Goal: Navigation & Orientation: Find specific page/section

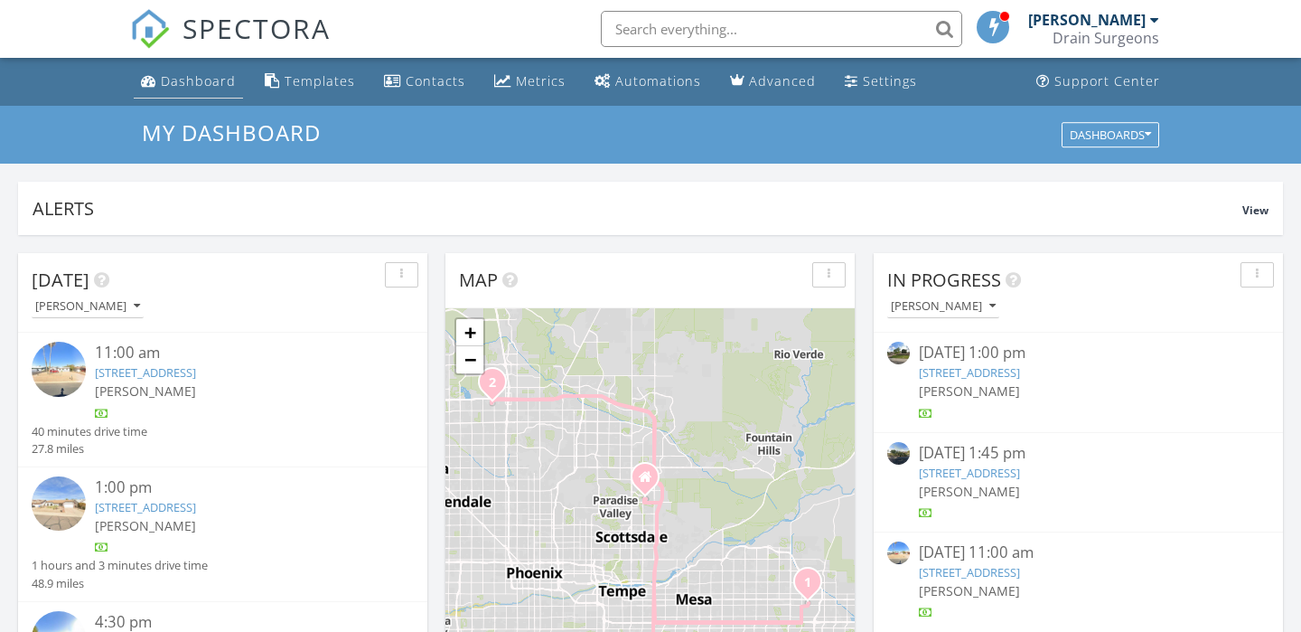
click at [177, 89] on link "Dashboard" at bounding box center [188, 81] width 109 height 33
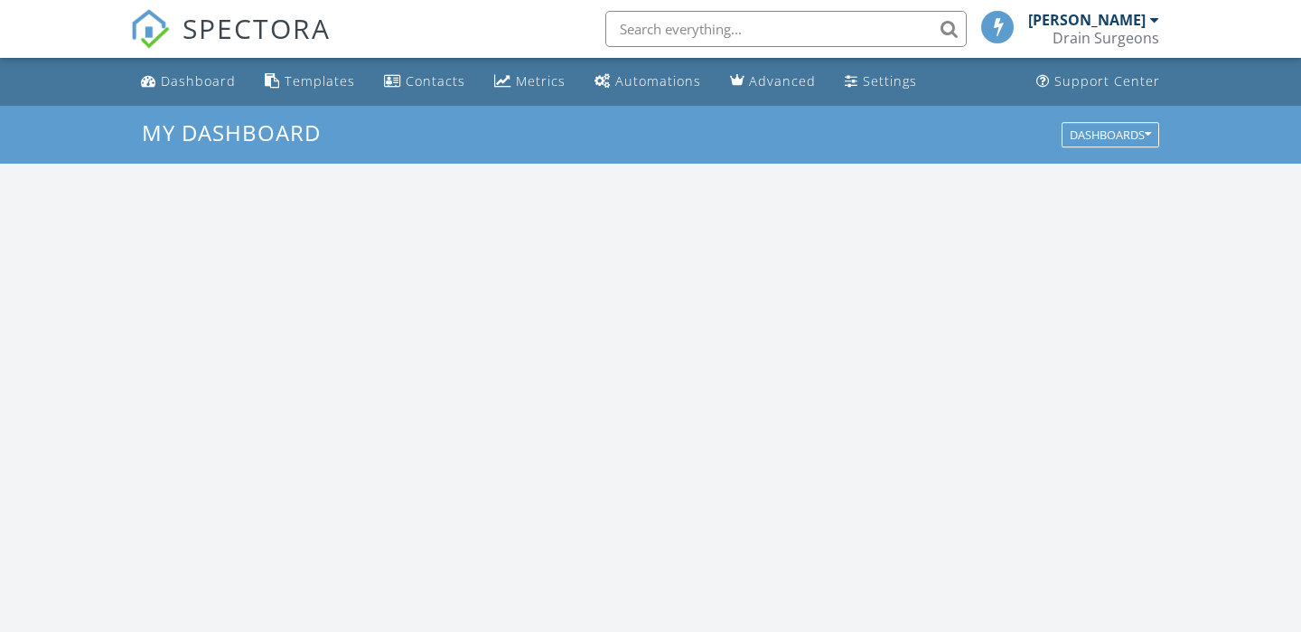
scroll to position [1645, 1302]
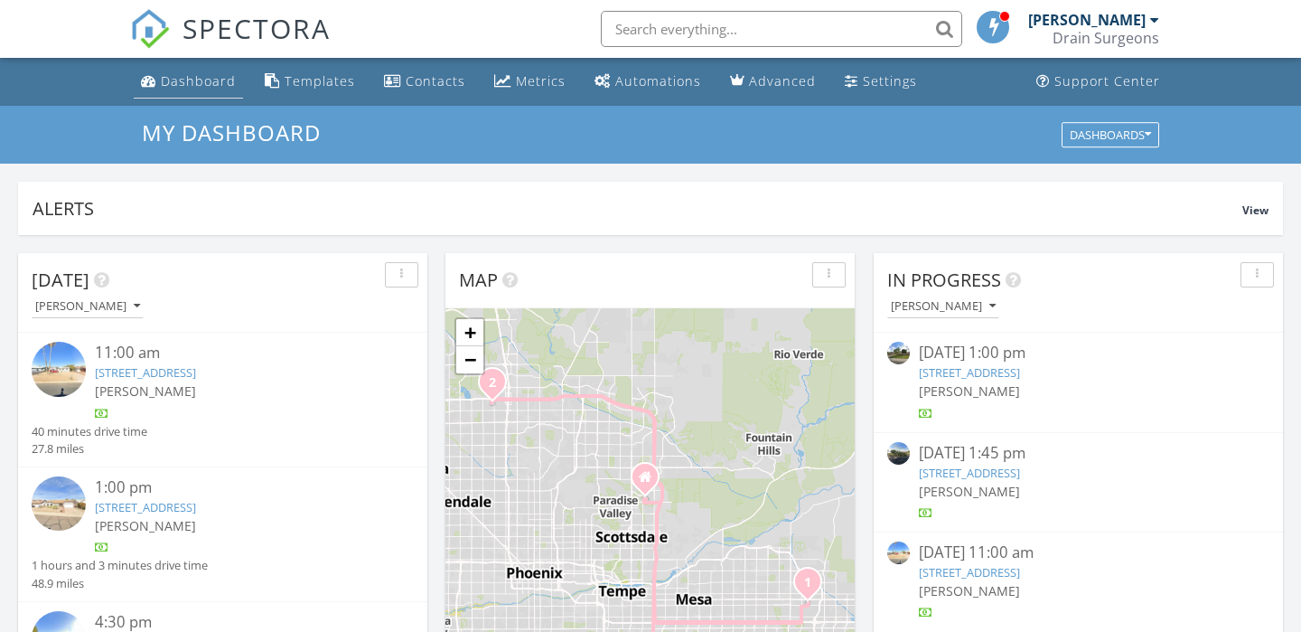
click at [202, 93] on link "Dashboard" at bounding box center [188, 81] width 109 height 33
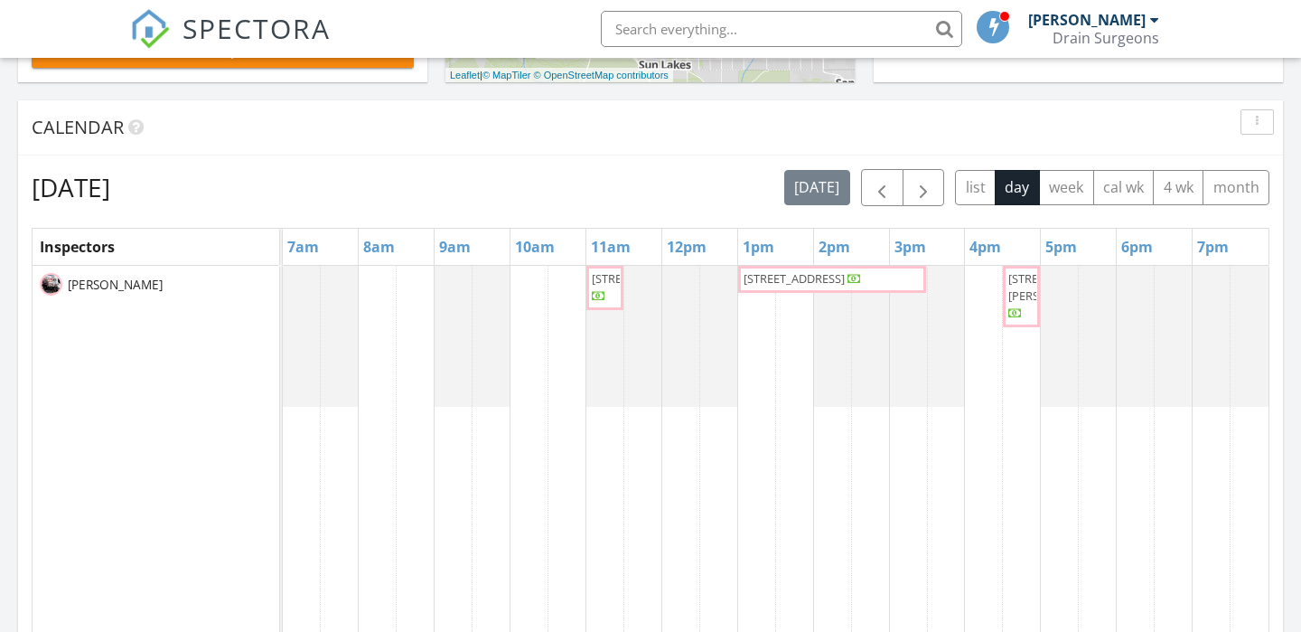
scroll to position [650, 0]
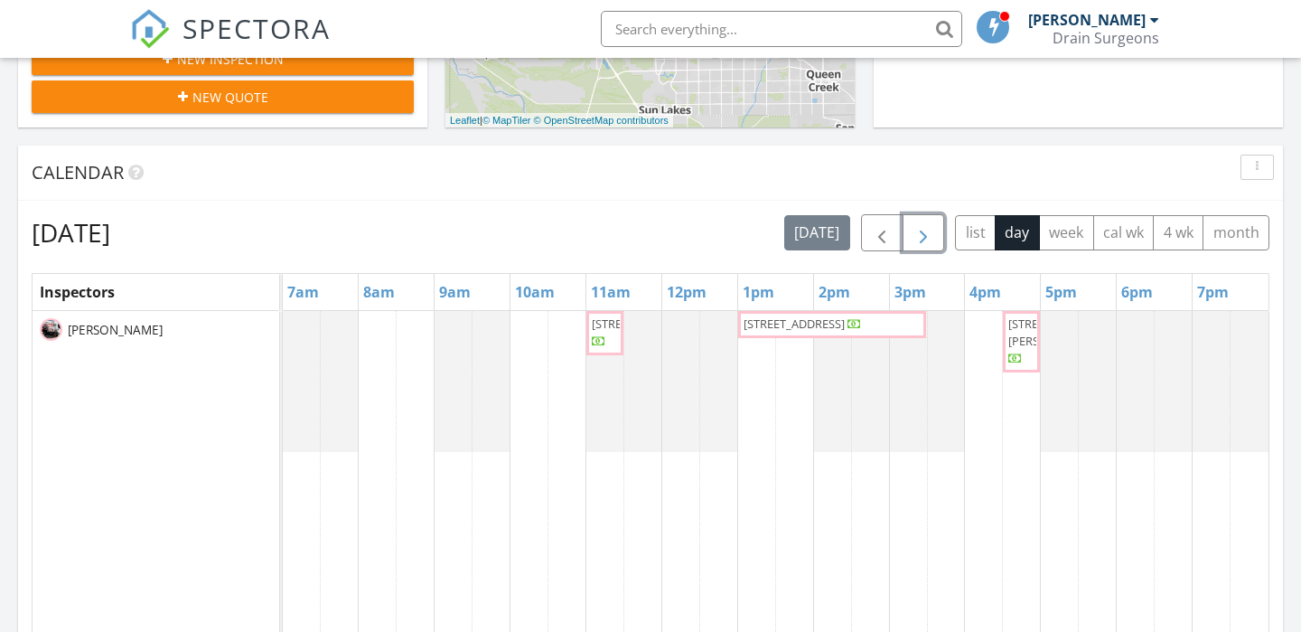
click at [928, 232] on span "button" at bounding box center [924, 233] width 22 height 22
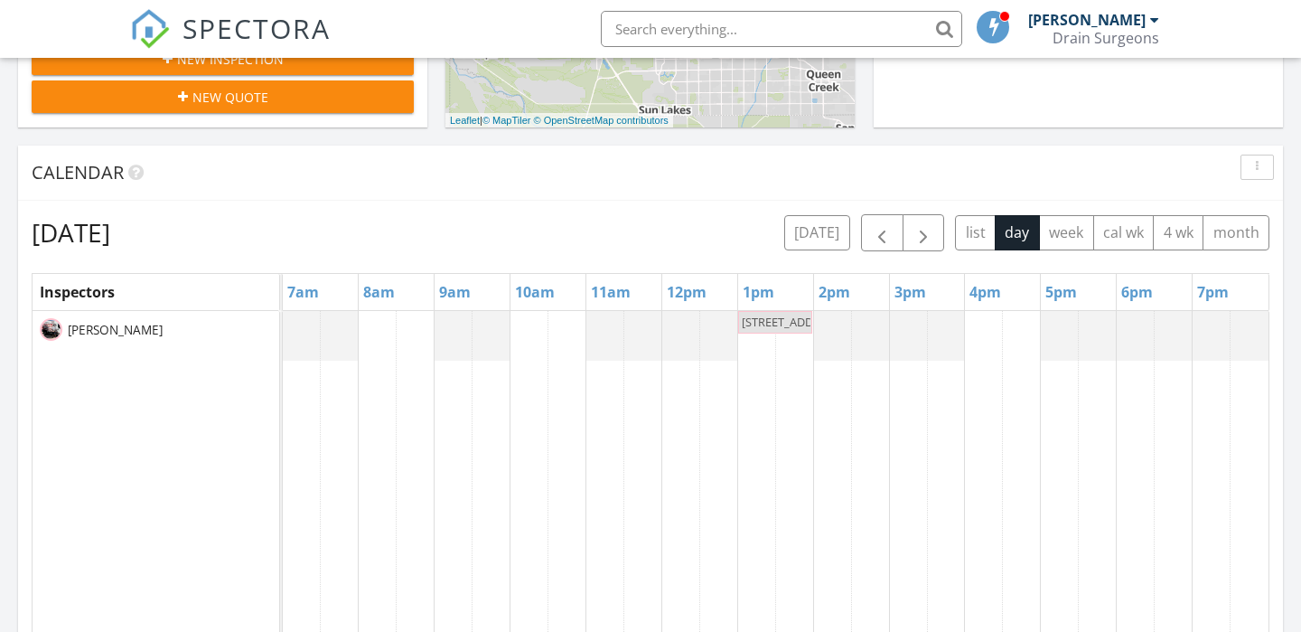
click at [670, 186] on div "Calendar" at bounding box center [637, 172] width 1211 height 27
click at [873, 232] on span "button" at bounding box center [882, 233] width 22 height 22
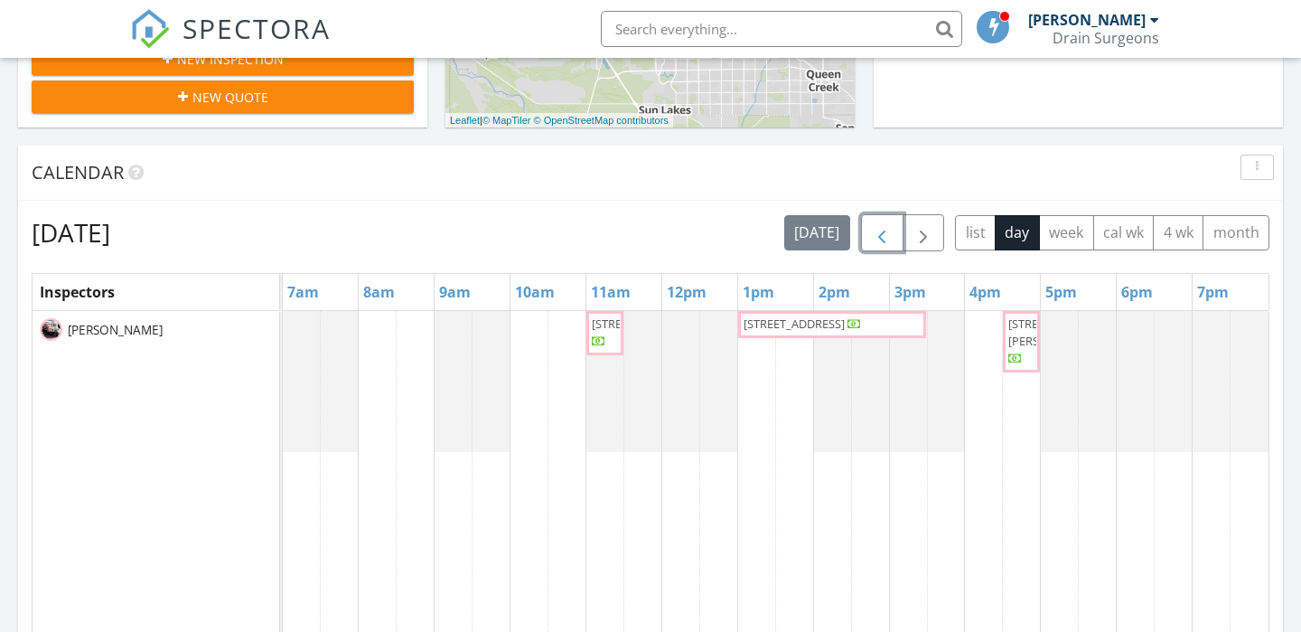
click at [600, 332] on span "[STREET_ADDRESS]" at bounding box center [642, 323] width 101 height 16
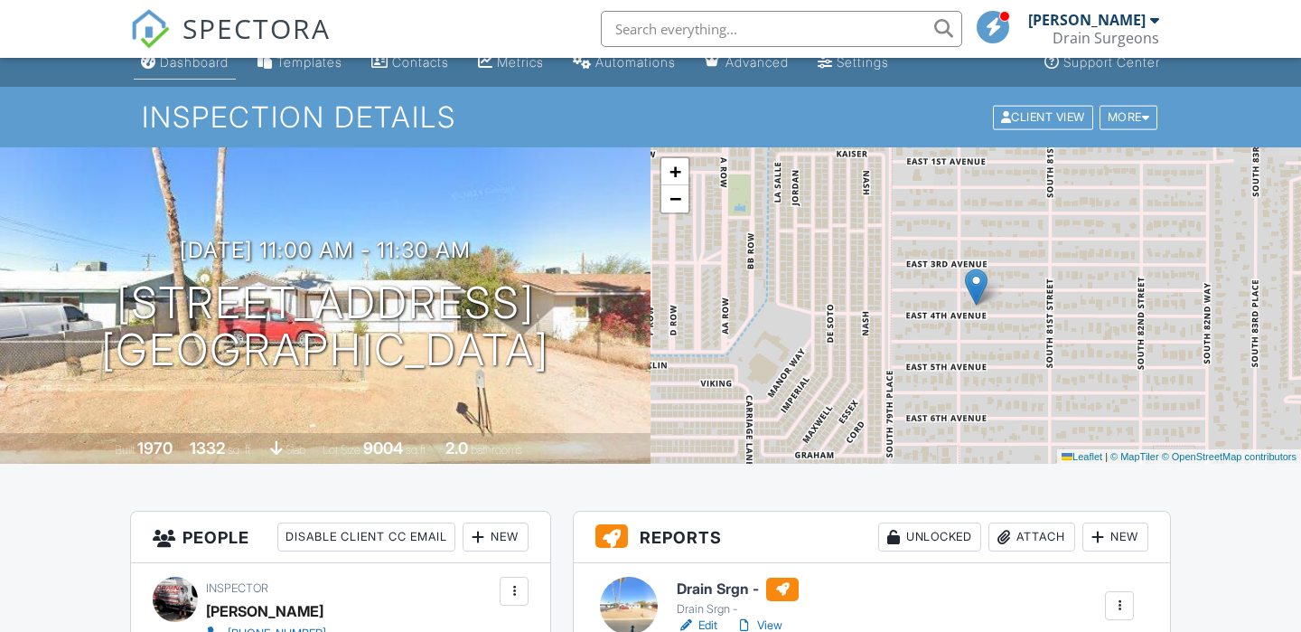
click at [226, 67] on div "Dashboard" at bounding box center [194, 61] width 69 height 15
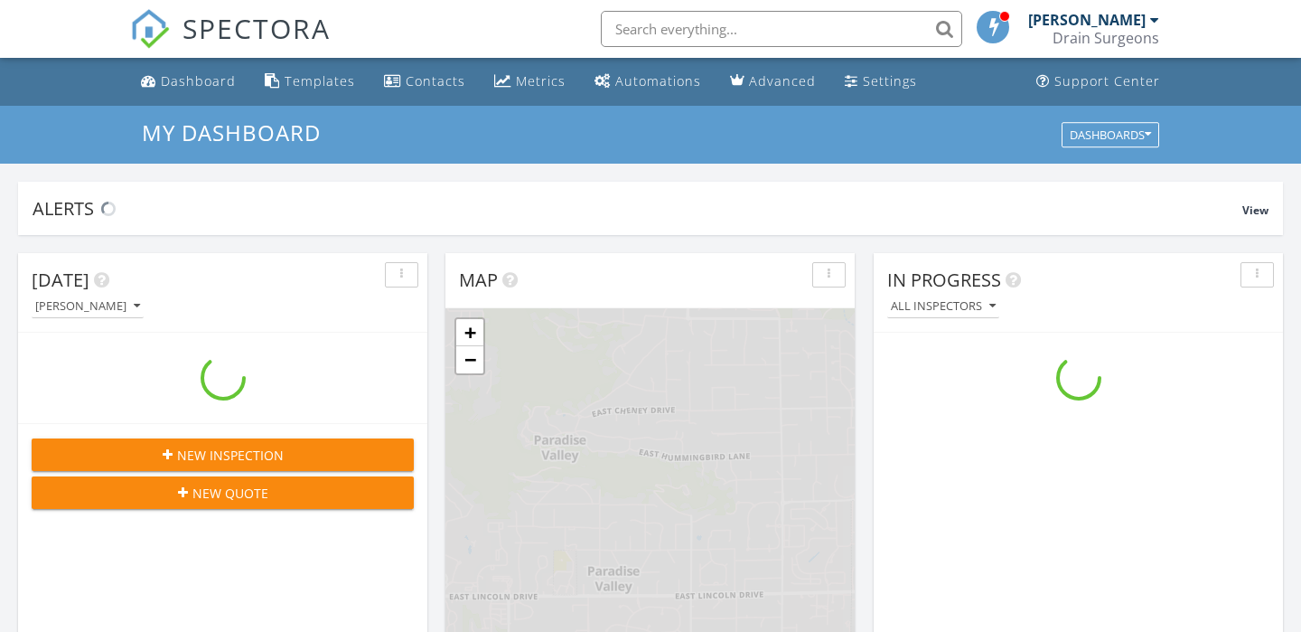
scroll to position [1645, 1302]
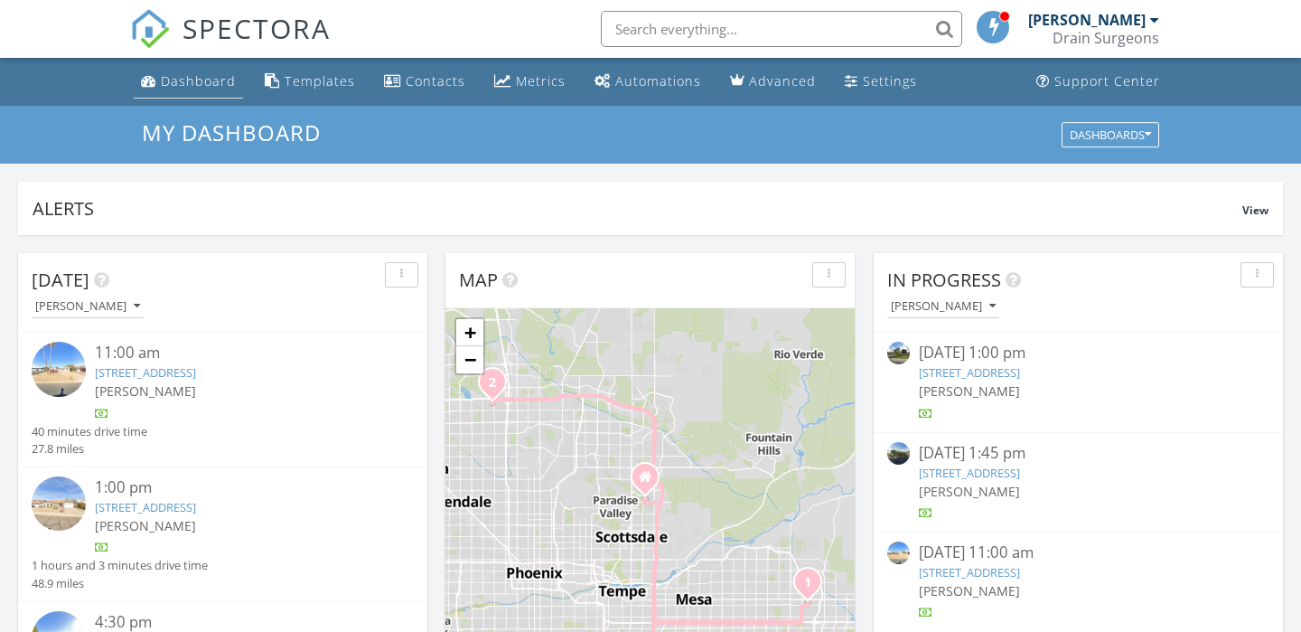
click at [165, 84] on div "Dashboard" at bounding box center [198, 80] width 75 height 17
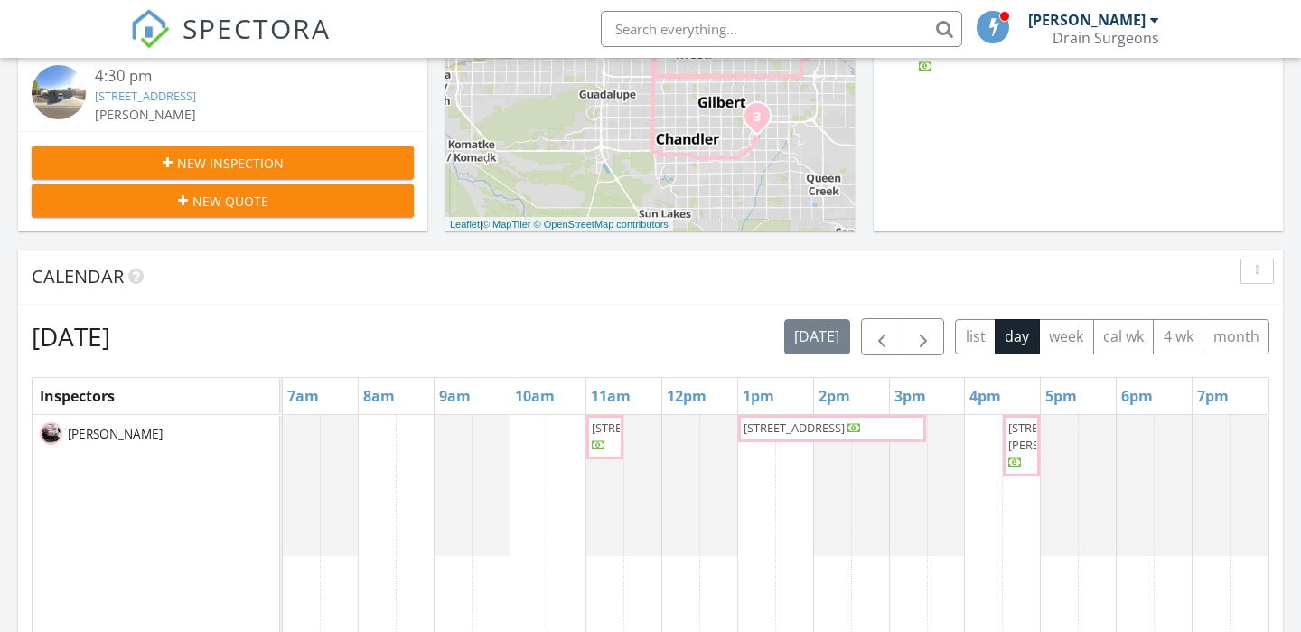
scroll to position [643, 0]
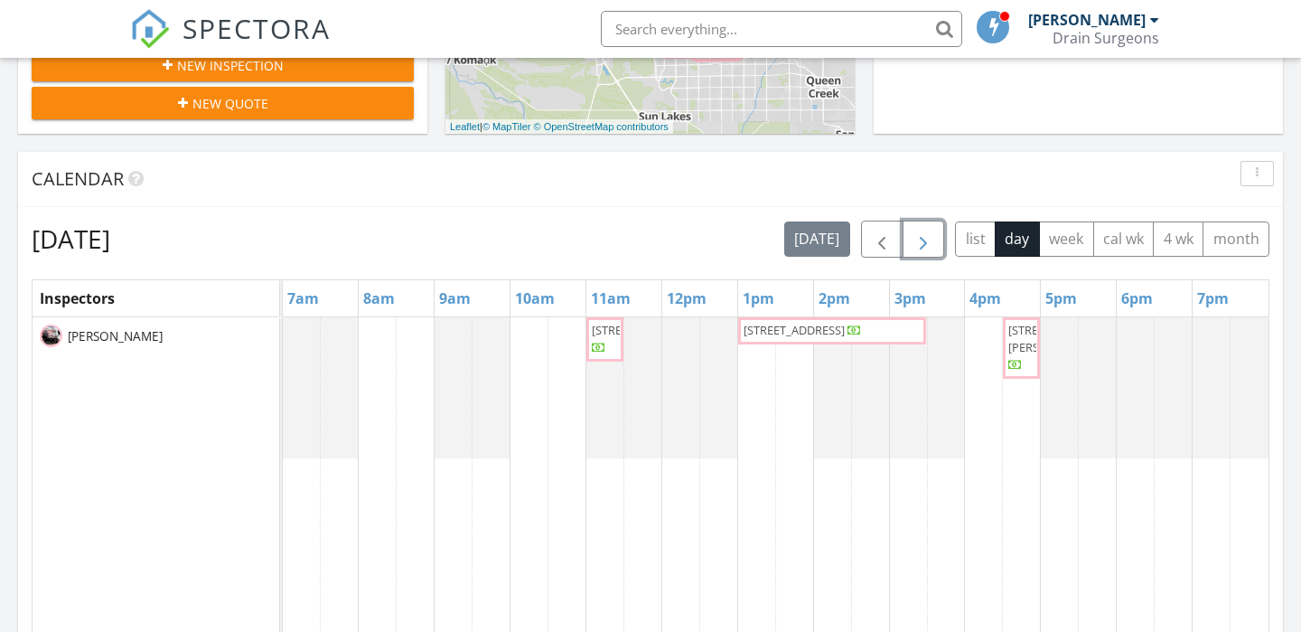
click at [925, 245] on span "button" at bounding box center [924, 240] width 22 height 22
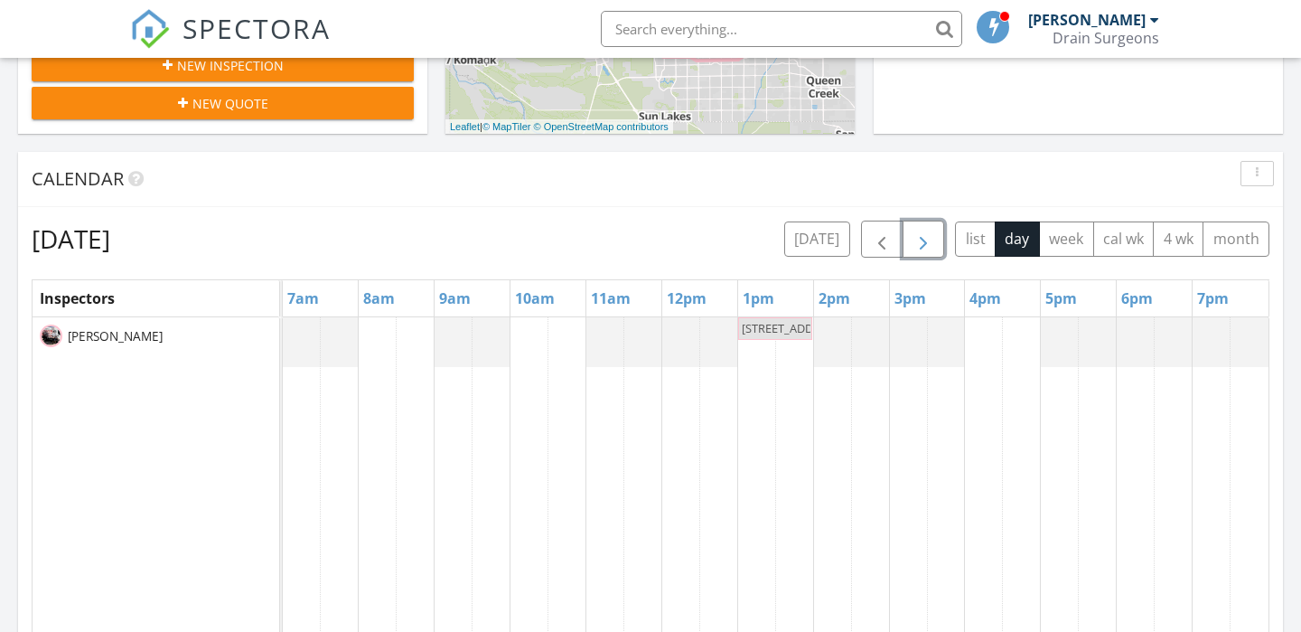
click at [779, 334] on span "[STREET_ADDRESS]" at bounding box center [792, 328] width 101 height 16
click at [1102, 174] on div at bounding box center [650, 316] width 1301 height 632
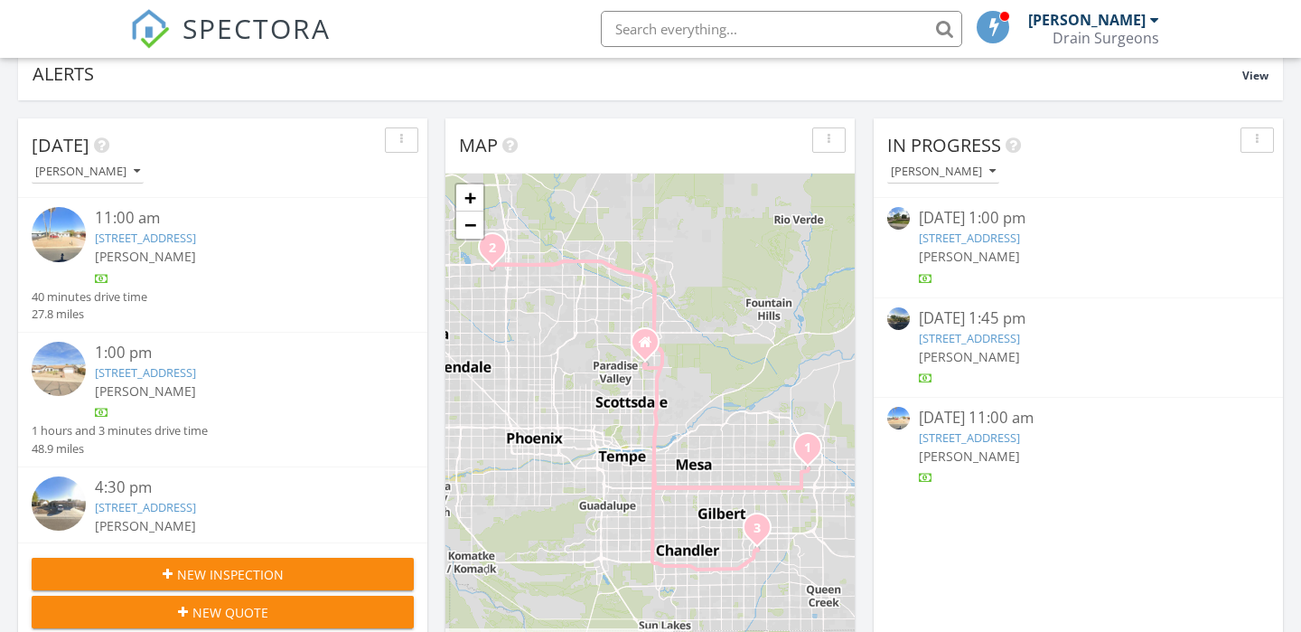
scroll to position [127, 0]
